Goal: Task Accomplishment & Management: Complete application form

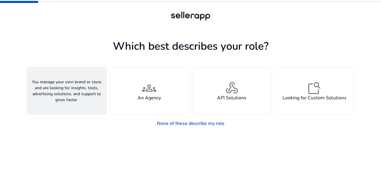
click at [59, 99] on h4 "A Seller" at bounding box center [67, 98] width 18 height 6
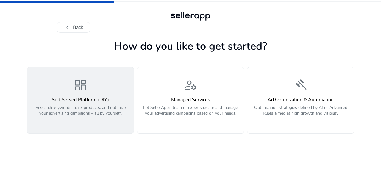
click at [94, 104] on div "Self Served Platform (DIY) Research keywords, track products, and optimize your…" at bounding box center [80, 110] width 99 height 26
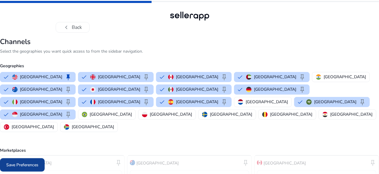
click at [38, 165] on span "Save Preferences" at bounding box center [22, 165] width 32 height 6
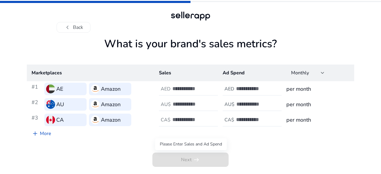
click at [213, 159] on span "Next arrow_right_alt" at bounding box center [190, 160] width 76 height 14
click at [63, 25] on button "chevron_left Back" at bounding box center [74, 27] width 34 height 11
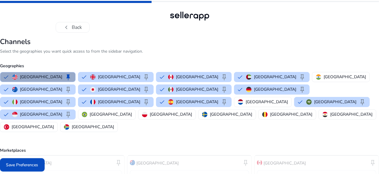
click at [62, 74] on p "[GEOGRAPHIC_DATA]" at bounding box center [41, 77] width 42 height 6
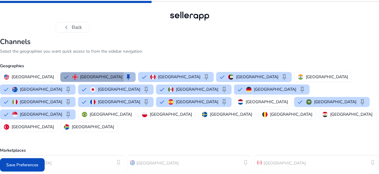
click at [87, 78] on div "[GEOGRAPHIC_DATA] keep" at bounding box center [102, 77] width 60 height 7
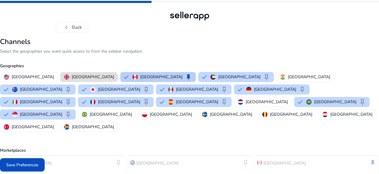
click at [141, 79] on p "[GEOGRAPHIC_DATA]" at bounding box center [161, 77] width 42 height 6
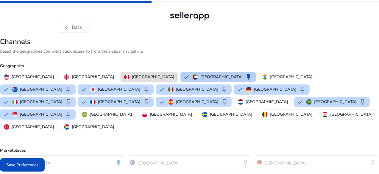
click at [200, 79] on p "[GEOGRAPHIC_DATA]" at bounding box center [221, 77] width 42 height 6
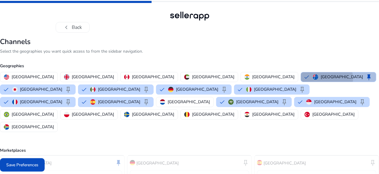
click at [321, 78] on p "[GEOGRAPHIC_DATA]" at bounding box center [342, 77] width 42 height 6
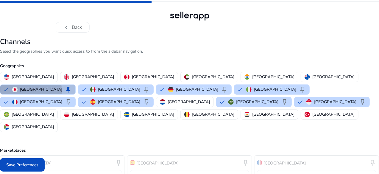
click at [72, 86] on div "Japan keep" at bounding box center [42, 89] width 60 height 7
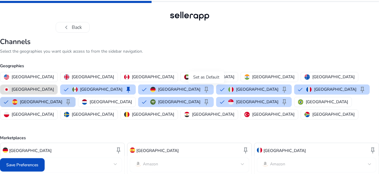
click at [72, 99] on span "keep" at bounding box center [68, 102] width 7 height 7
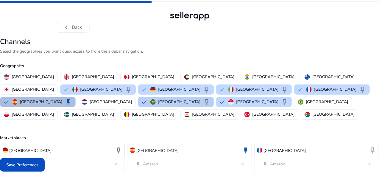
click at [200, 99] on p "[GEOGRAPHIC_DATA]" at bounding box center [179, 102] width 42 height 6
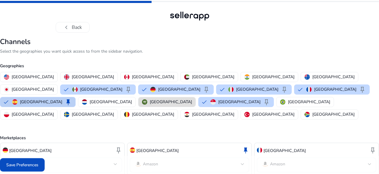
click at [72, 99] on div "Spain keep" at bounding box center [42, 102] width 60 height 7
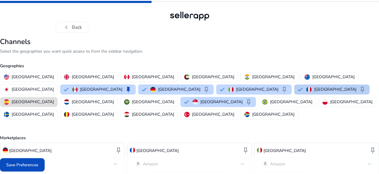
click at [306, 91] on div "France keep" at bounding box center [336, 89] width 60 height 7
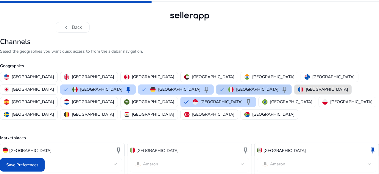
click at [228, 88] on div "Italy keep" at bounding box center [258, 89] width 60 height 7
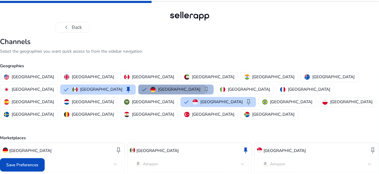
click at [158, 88] on p "[GEOGRAPHIC_DATA]" at bounding box center [179, 89] width 42 height 6
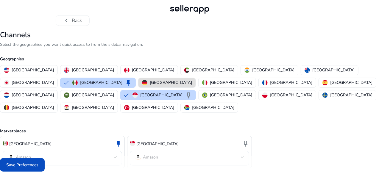
scroll to position [11, 0]
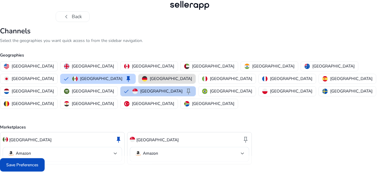
click at [182, 88] on p "[GEOGRAPHIC_DATA]" at bounding box center [161, 91] width 42 height 6
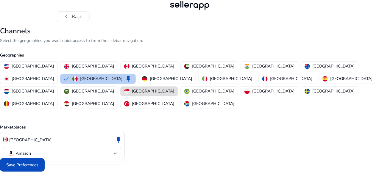
click at [135, 74] on button "Mexico keep" at bounding box center [97, 79] width 75 height 10
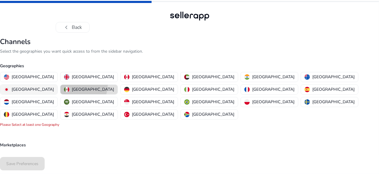
scroll to position [0, 0]
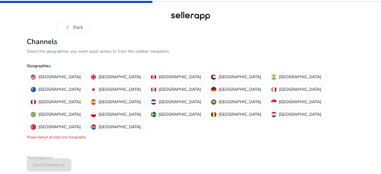
click at [58, 156] on div "Save Preferences" at bounding box center [190, 165] width 327 height 18
click at [44, 79] on p "[GEOGRAPHIC_DATA]" at bounding box center [59, 77] width 42 height 6
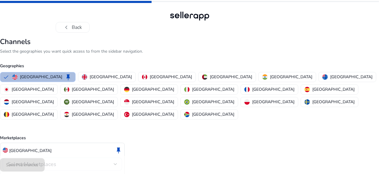
scroll to position [17, 0]
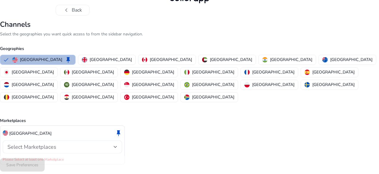
click at [117, 146] on div at bounding box center [116, 147] width 4 height 2
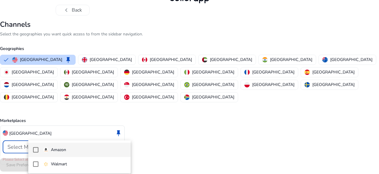
click at [90, 151] on span "Amazon" at bounding box center [84, 150] width 83 height 7
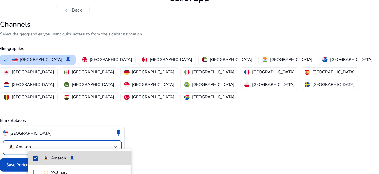
scroll to position [11, 0]
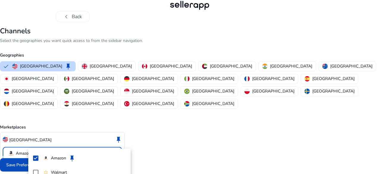
click at [189, 137] on div at bounding box center [189, 87] width 379 height 174
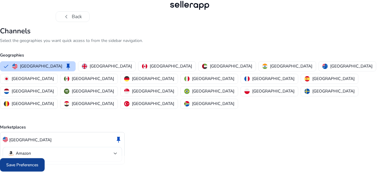
click at [38, 163] on span "Save Preferences" at bounding box center [22, 165] width 32 height 6
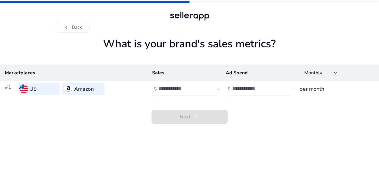
scroll to position [0, 0]
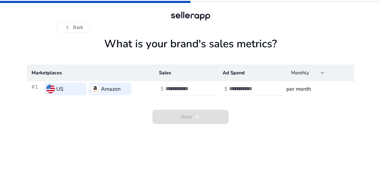
click at [186, 90] on input "number" at bounding box center [186, 88] width 40 height 7
type input "*"
click at [204, 86] on input "*" at bounding box center [186, 88] width 40 height 7
click at [270, 87] on div at bounding box center [256, 88] width 54 height 13
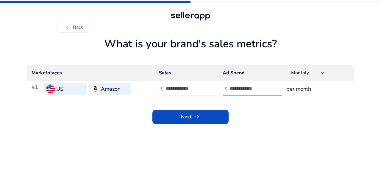
type input "*"
click at [266, 87] on input "*" at bounding box center [249, 88] width 40 height 7
drag, startPoint x: 210, startPoint y: 115, endPoint x: 214, endPoint y: 113, distance: 4.0
click at [210, 115] on span at bounding box center [190, 117] width 76 height 14
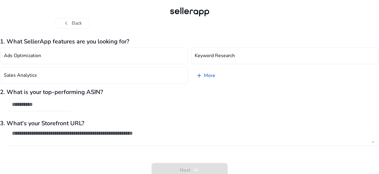
scroll to position [7, 0]
